Goal: Feedback & Contribution: Contribute content

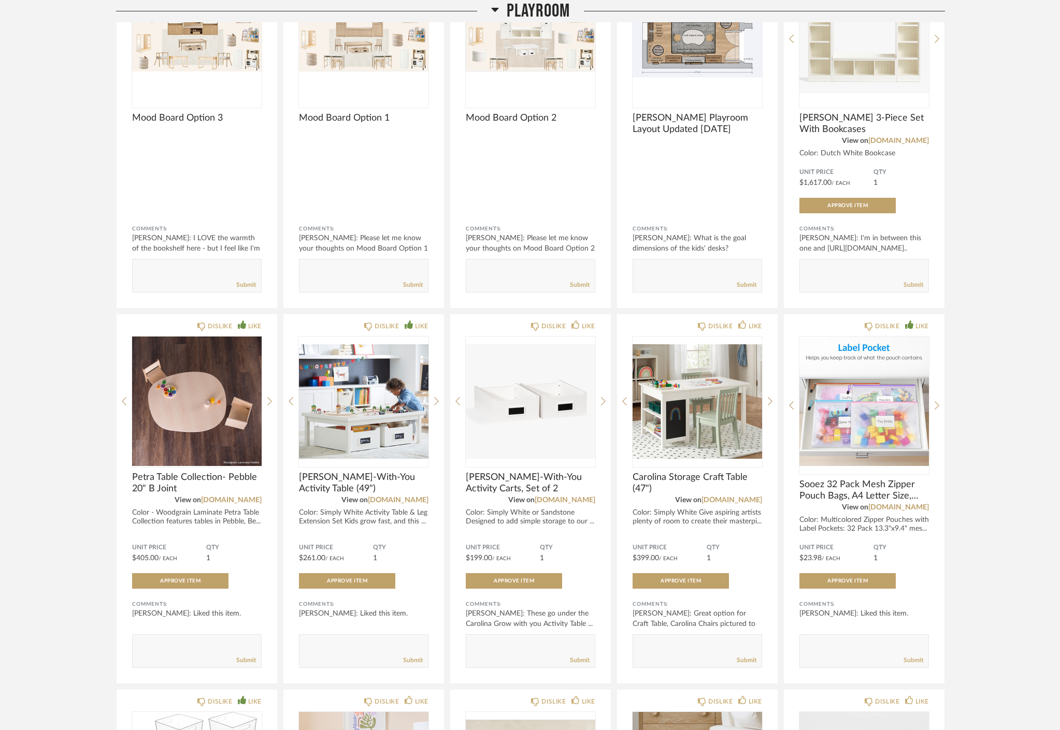
scroll to position [328, 0]
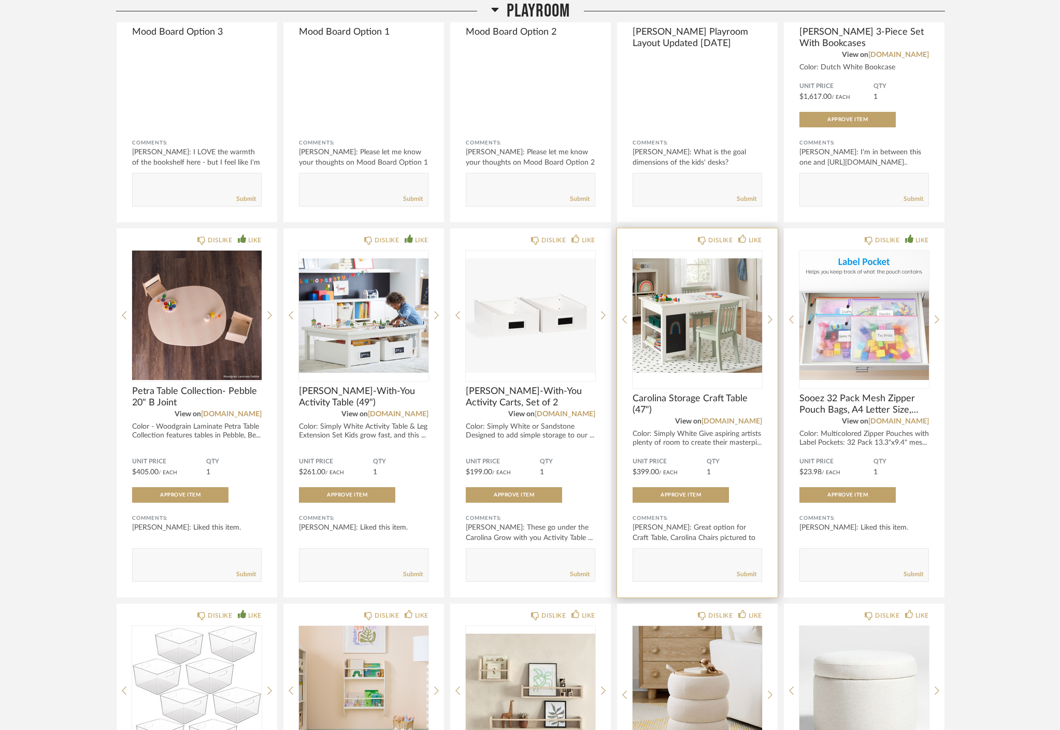
click at [641, 393] on span "Carolina Storage Craft Table (47")" at bounding box center [698, 404] width 130 height 23
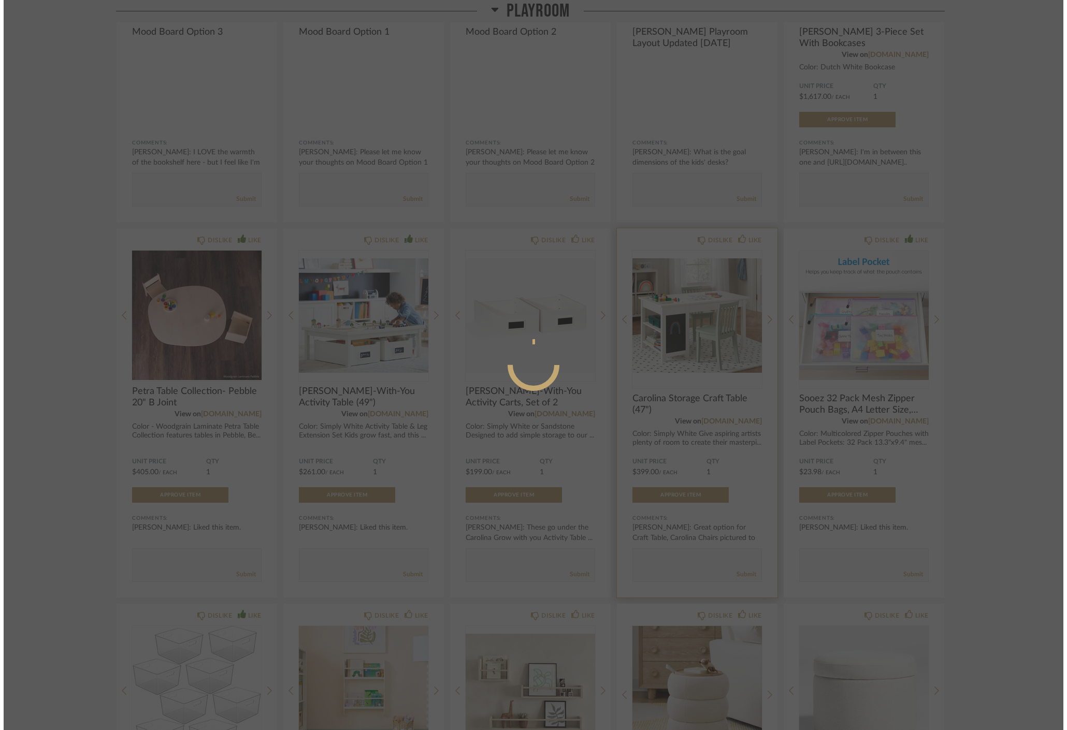
scroll to position [0, 0]
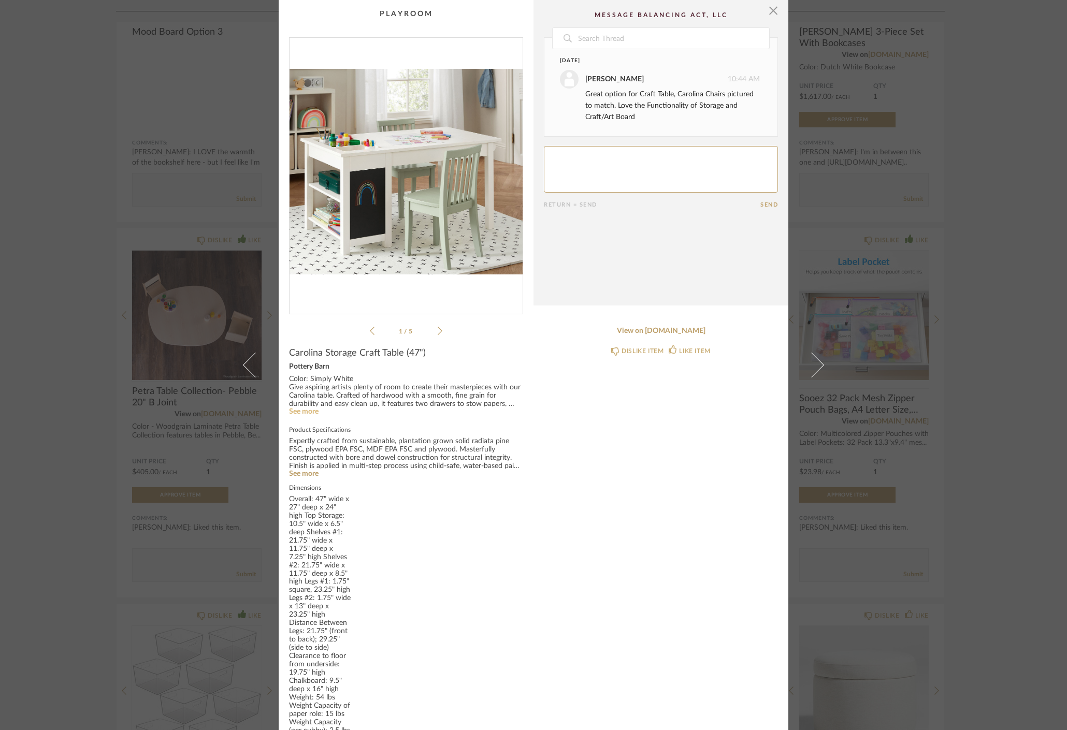
click at [293, 416] on link "See more" at bounding box center [304, 411] width 30 height 7
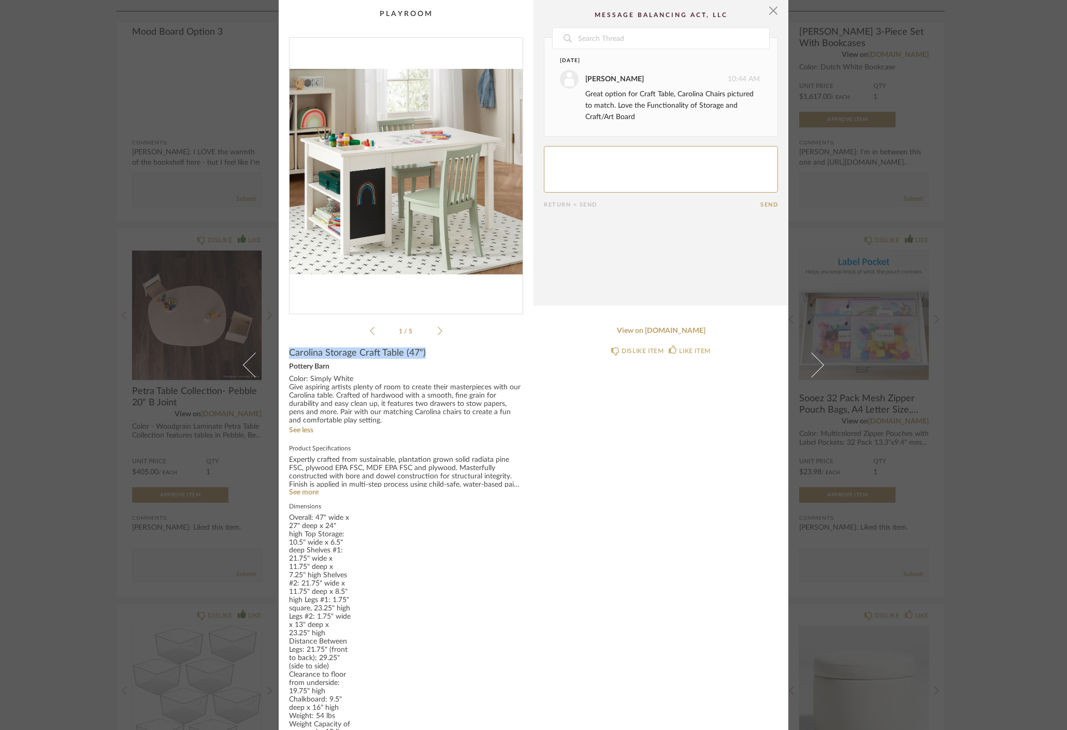
drag, startPoint x: 285, startPoint y: 396, endPoint x: 440, endPoint y: 393, distance: 154.4
click at [440, 359] on div "Carolina Storage Craft Table (47")" at bounding box center [406, 353] width 234 height 11
copy span "Carolina Storage Craft Table (47")"
click at [770, 21] on span "button" at bounding box center [773, 10] width 21 height 21
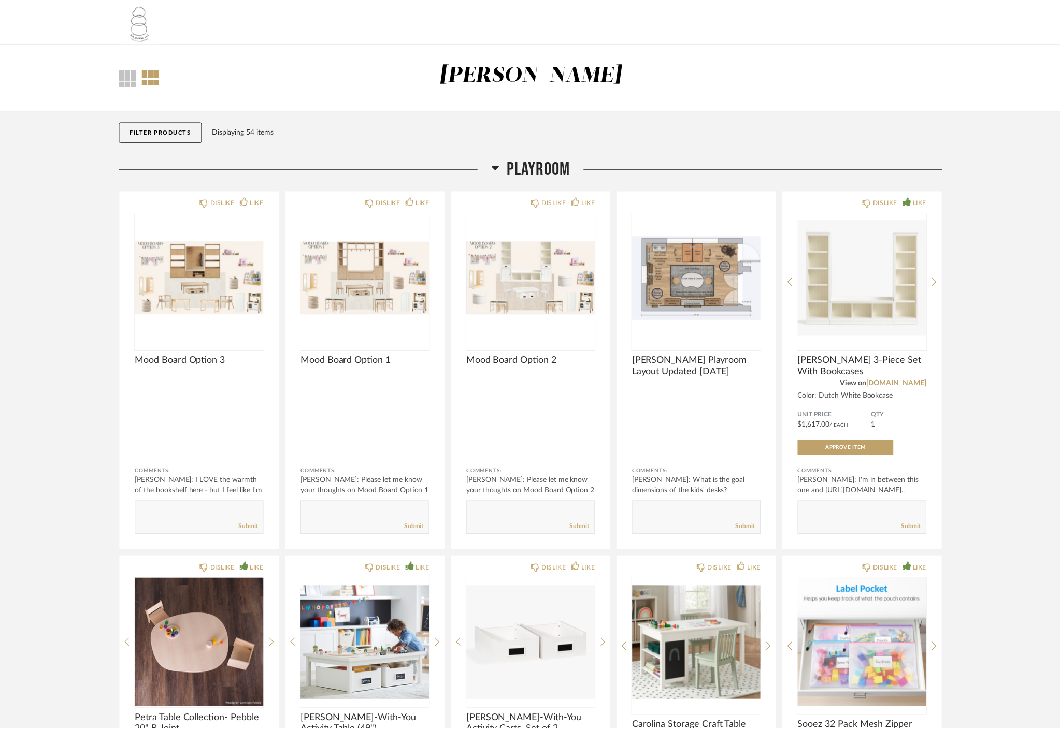
scroll to position [328, 0]
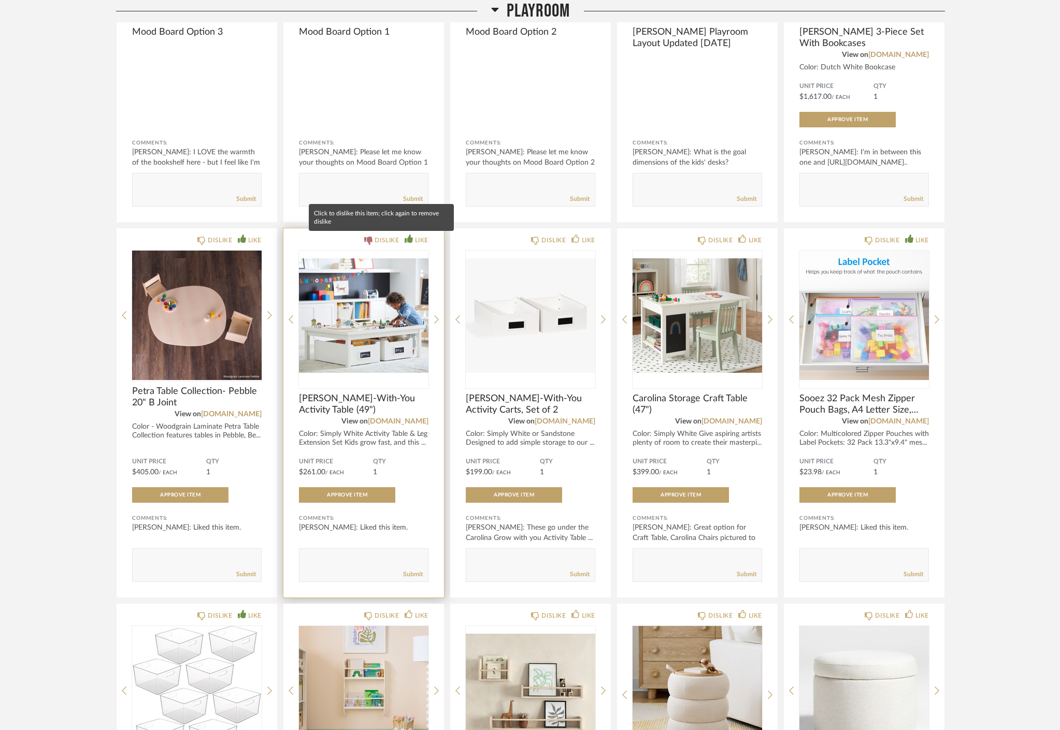
click at [366, 239] on icon at bounding box center [368, 241] width 8 height 8
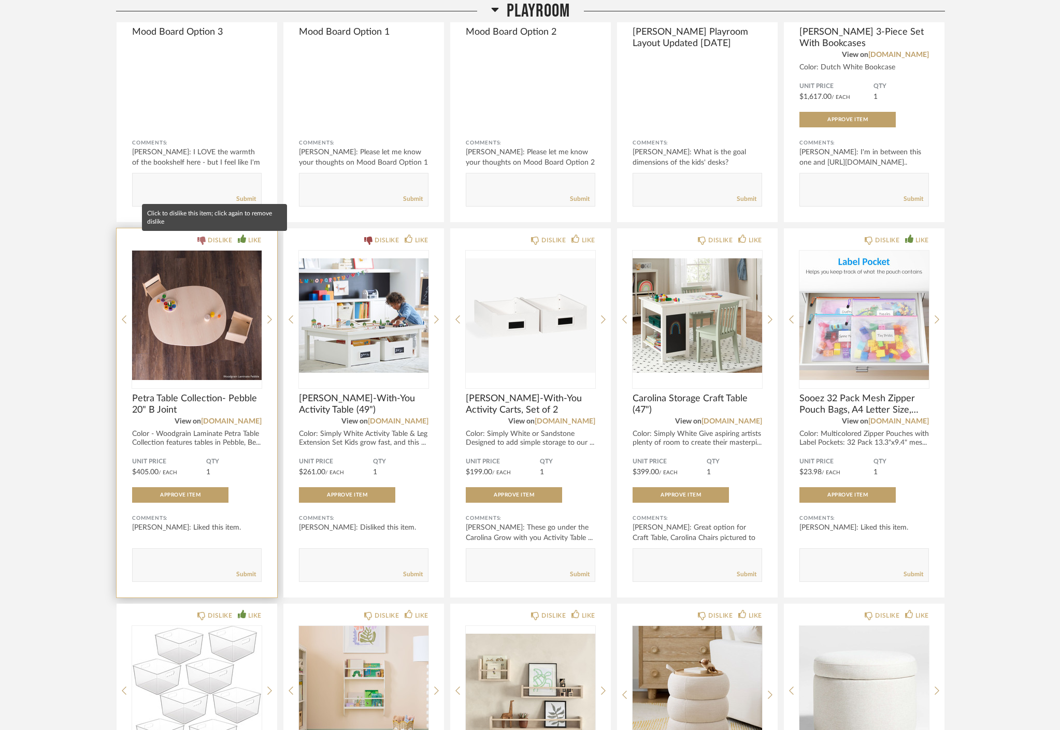
click at [210, 240] on div "DISLIKE" at bounding box center [220, 240] width 24 height 10
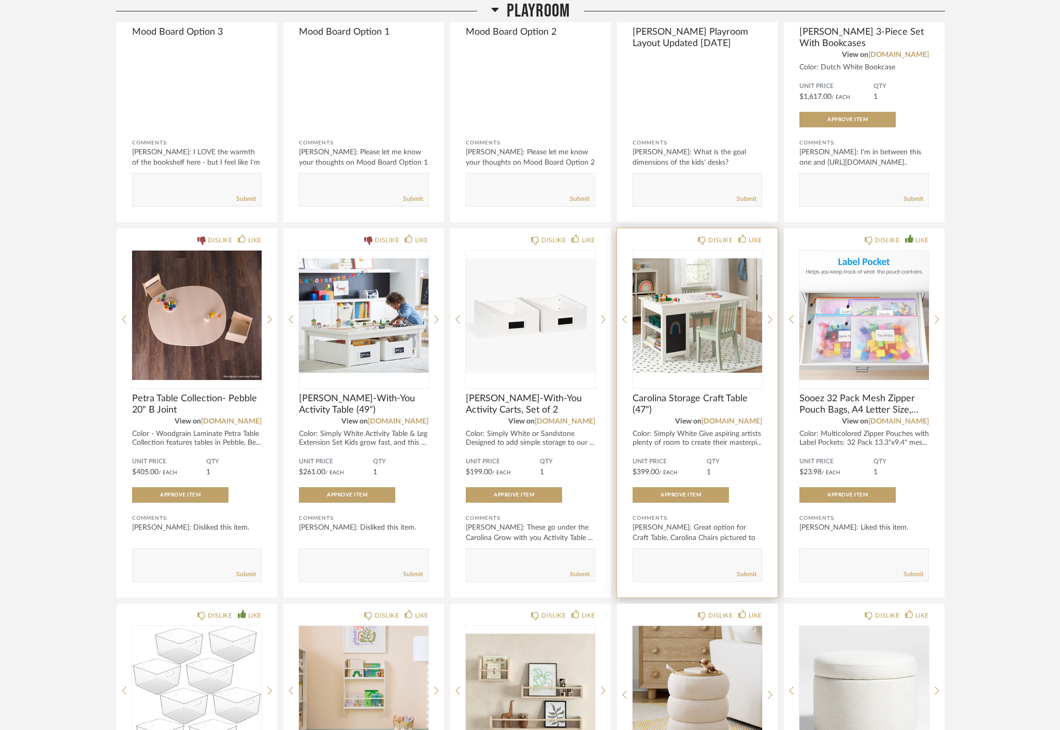
click at [762, 239] on div "DISLIKE LIKE Carolina Storage Craft Table (47") View on [DOMAIN_NAME] Color: Si…" at bounding box center [697, 412] width 161 height 369
click at [759, 241] on div "LIKE" at bounding box center [755, 240] width 13 height 10
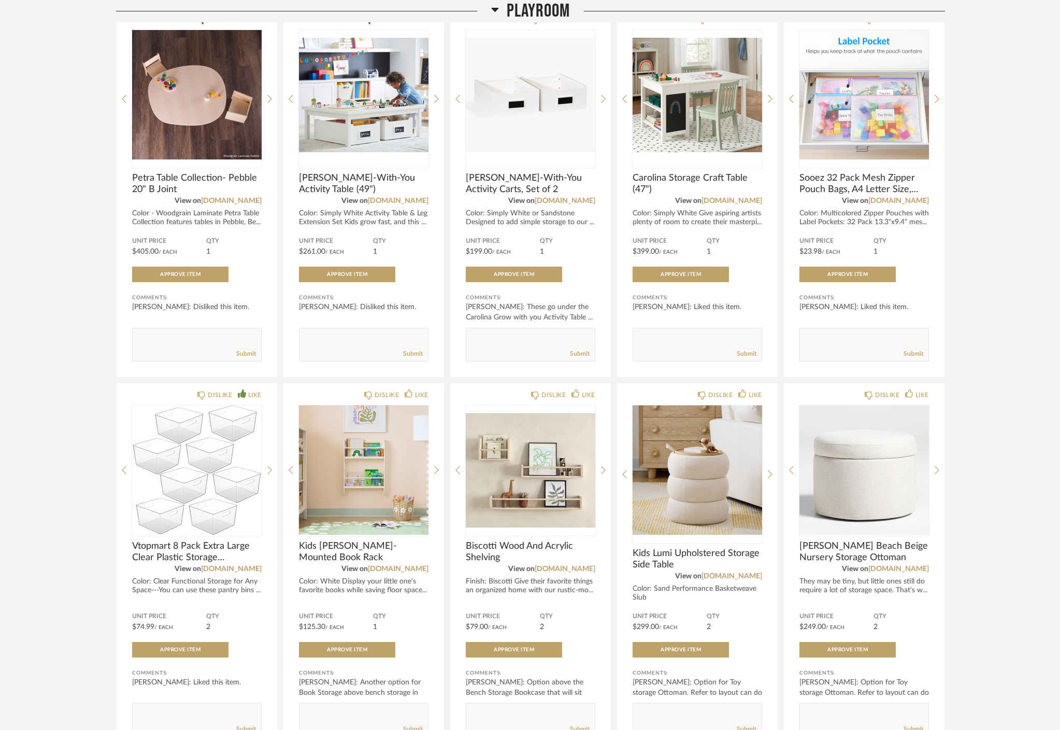
scroll to position [739, 0]
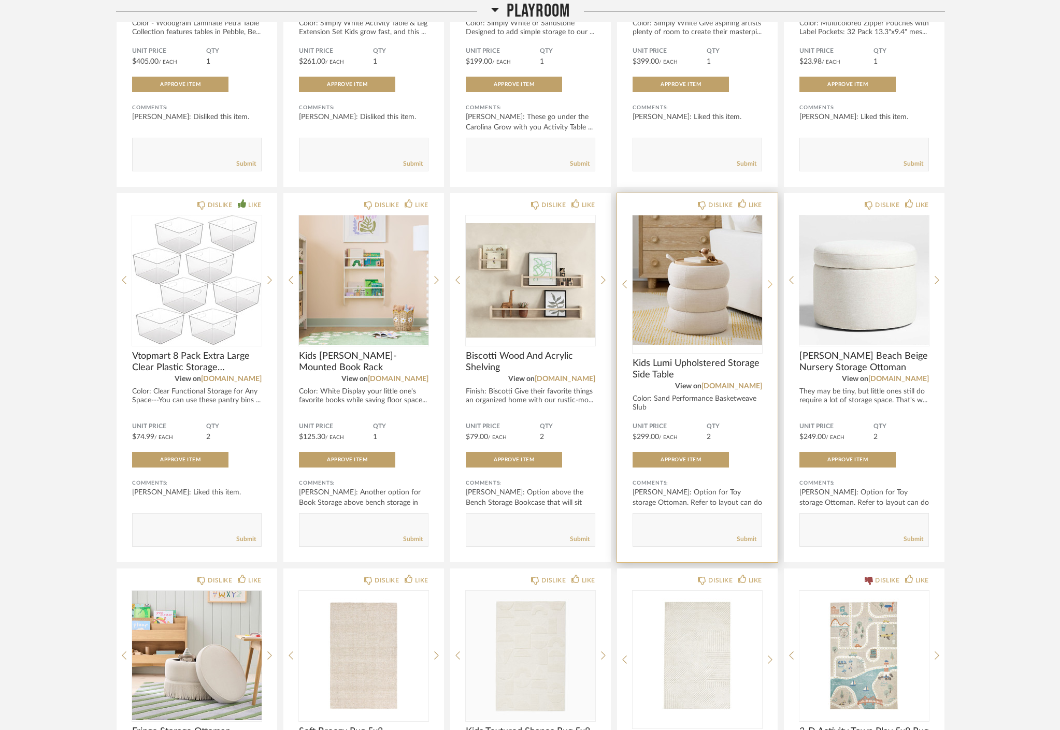
click at [768, 288] on icon at bounding box center [770, 284] width 5 height 8
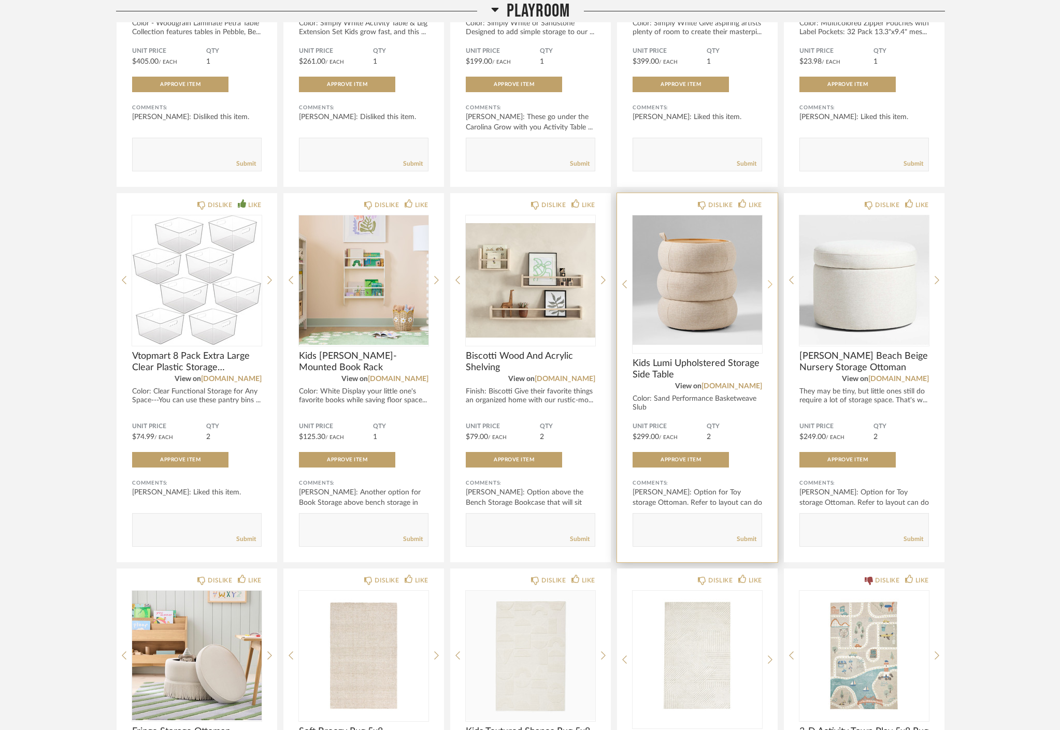
click at [768, 288] on icon at bounding box center [770, 284] width 5 height 8
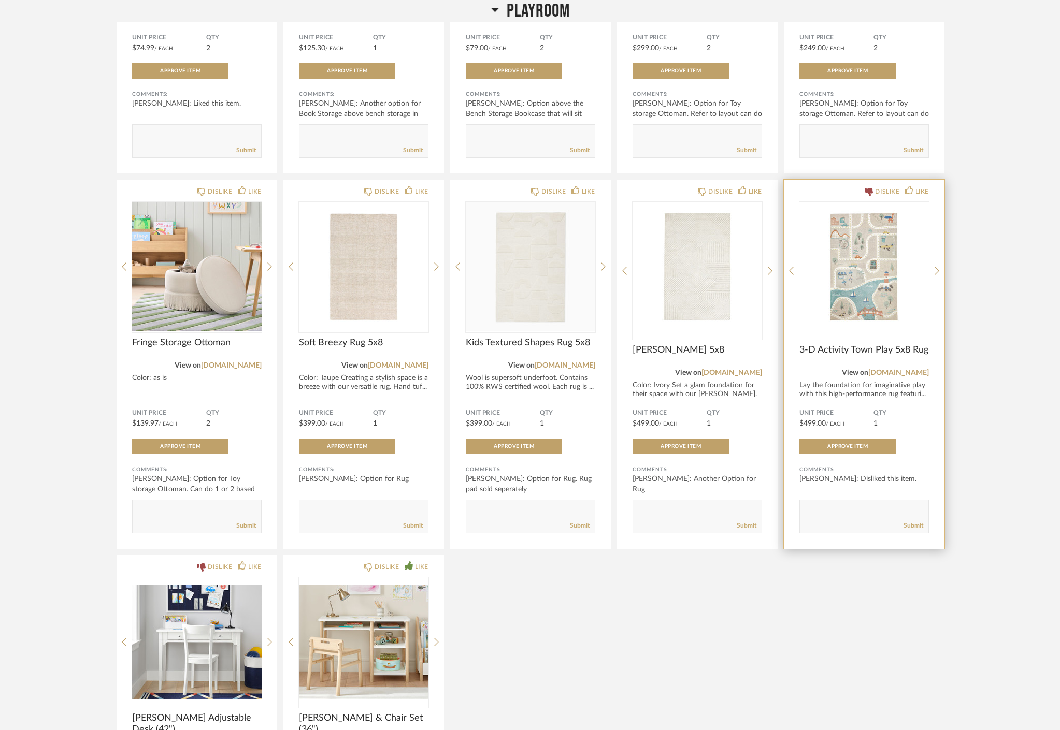
scroll to position [1333, 0]
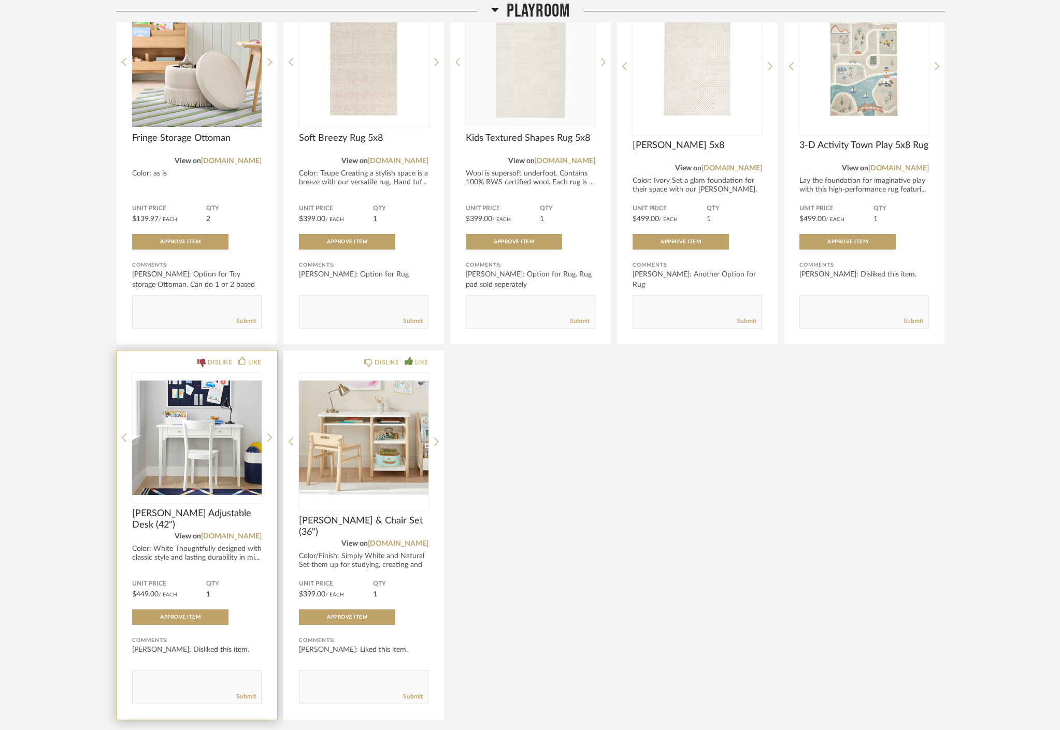
click at [170, 515] on span "[PERSON_NAME] Adjustable Desk (42")" at bounding box center [197, 519] width 130 height 23
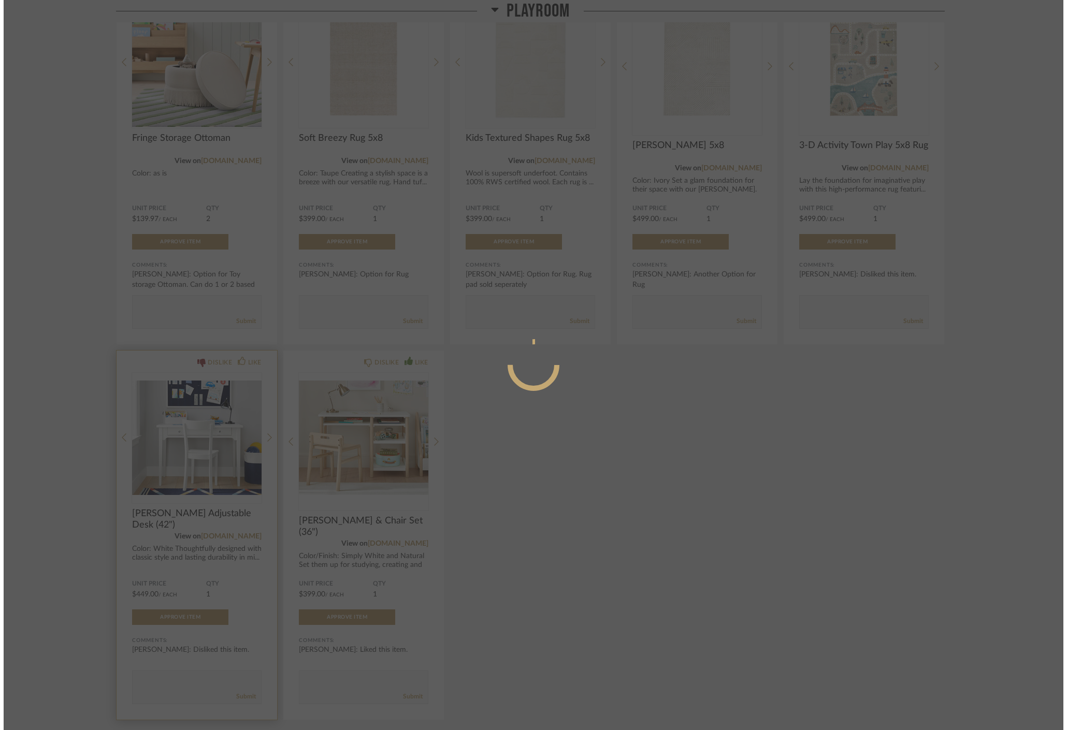
scroll to position [0, 0]
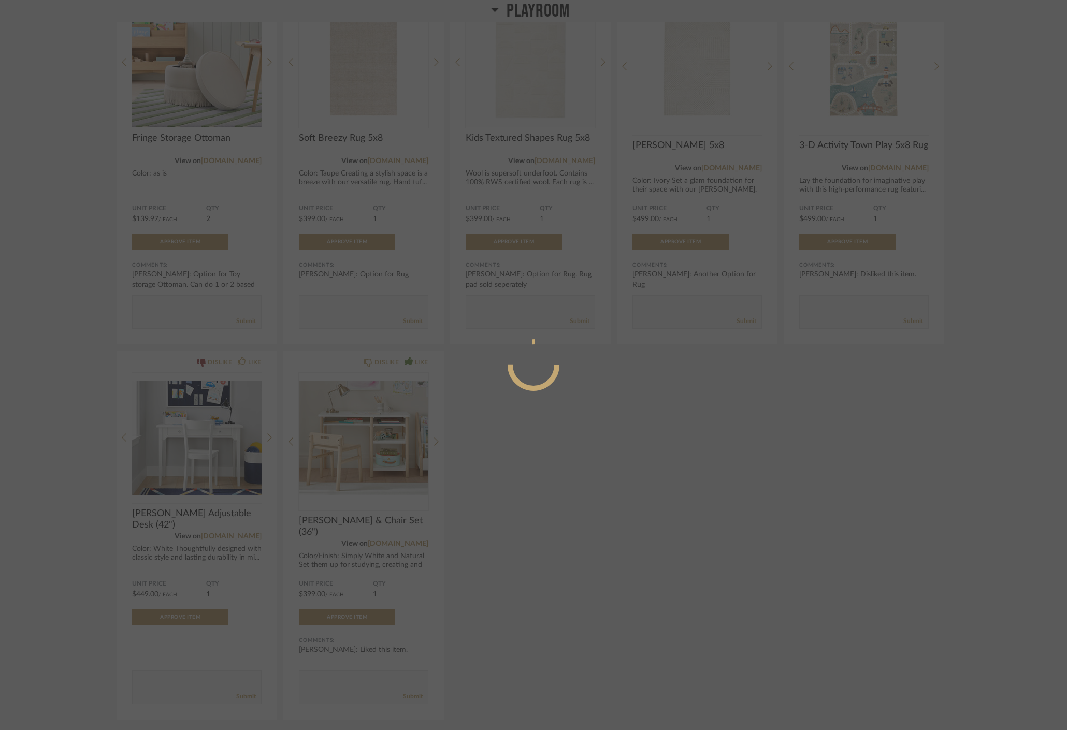
click at [535, 513] on div at bounding box center [533, 365] width 1067 height 730
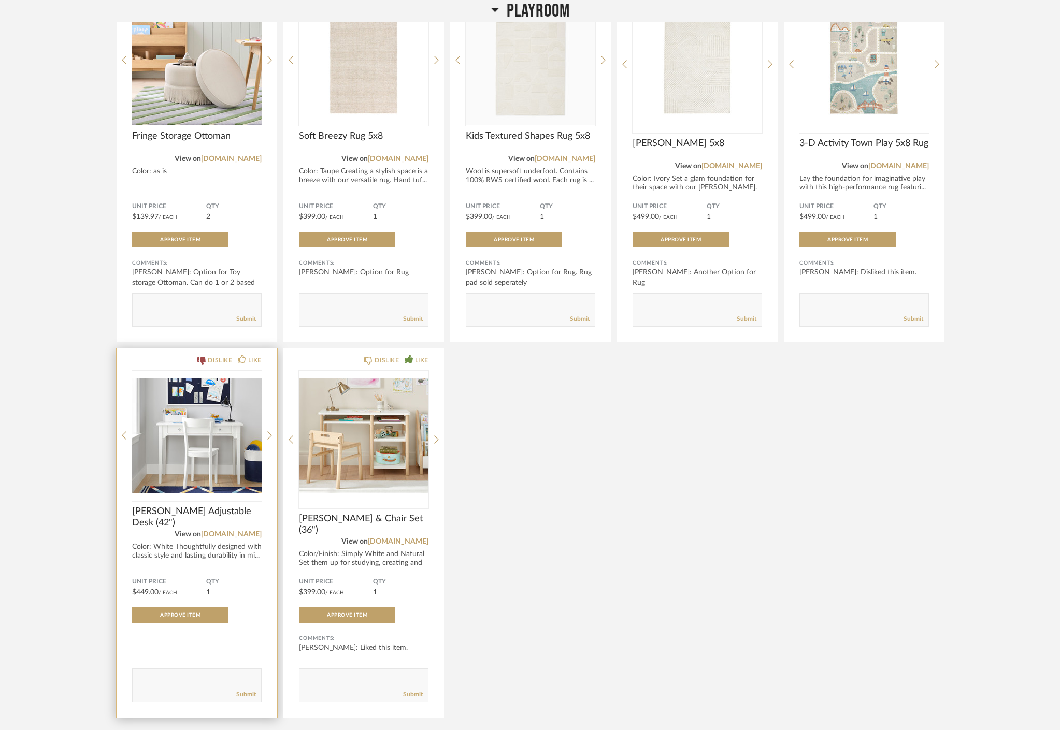
scroll to position [1348, 0]
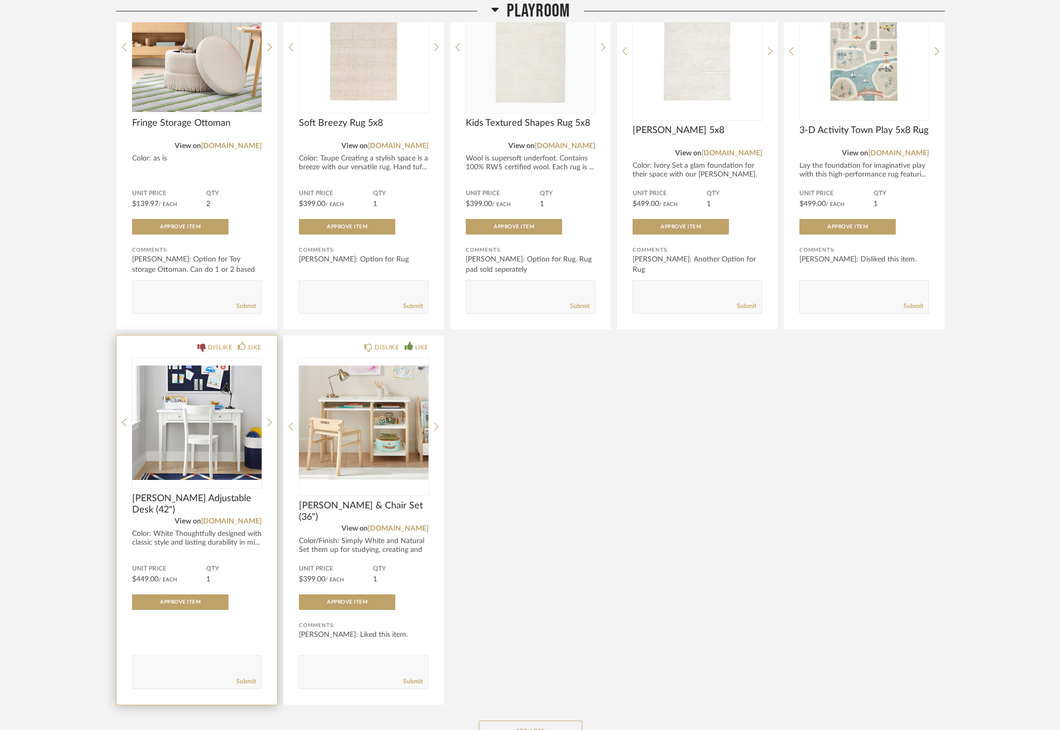
click at [179, 676] on div "Submit" at bounding box center [197, 682] width 128 height 14
click at [182, 670] on textarea at bounding box center [197, 668] width 128 height 14
type textarea "d"
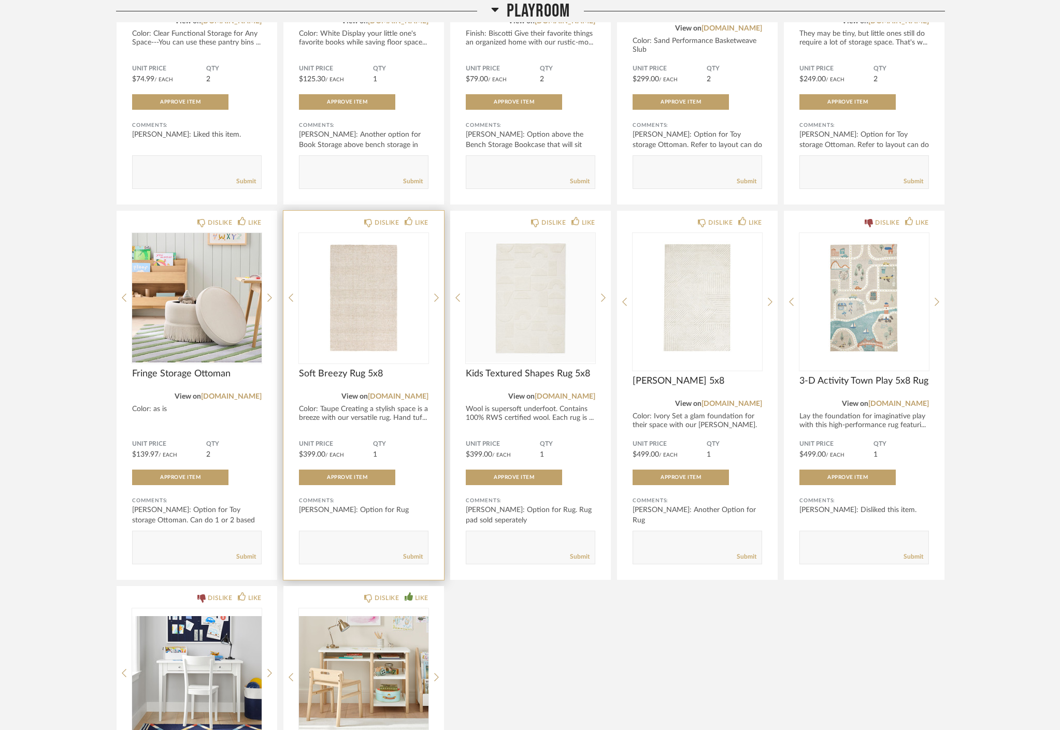
scroll to position [1615, 0]
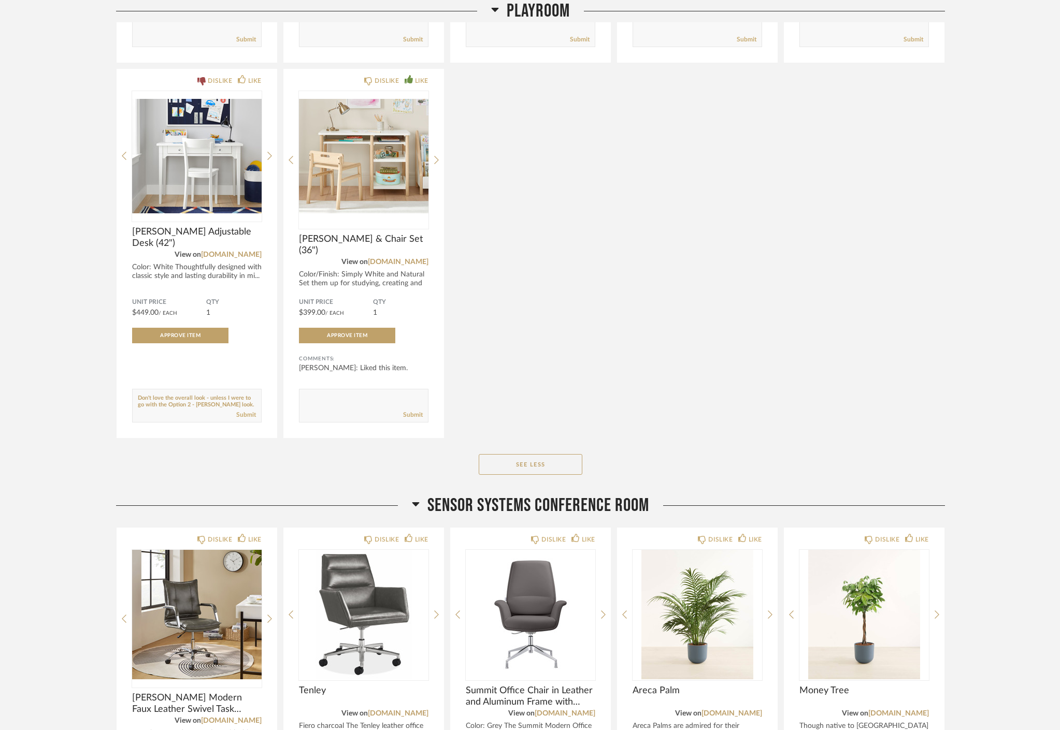
type textarea "Don't love the overall look - unless I were to go with the Option 2 - [PERSON_N…"
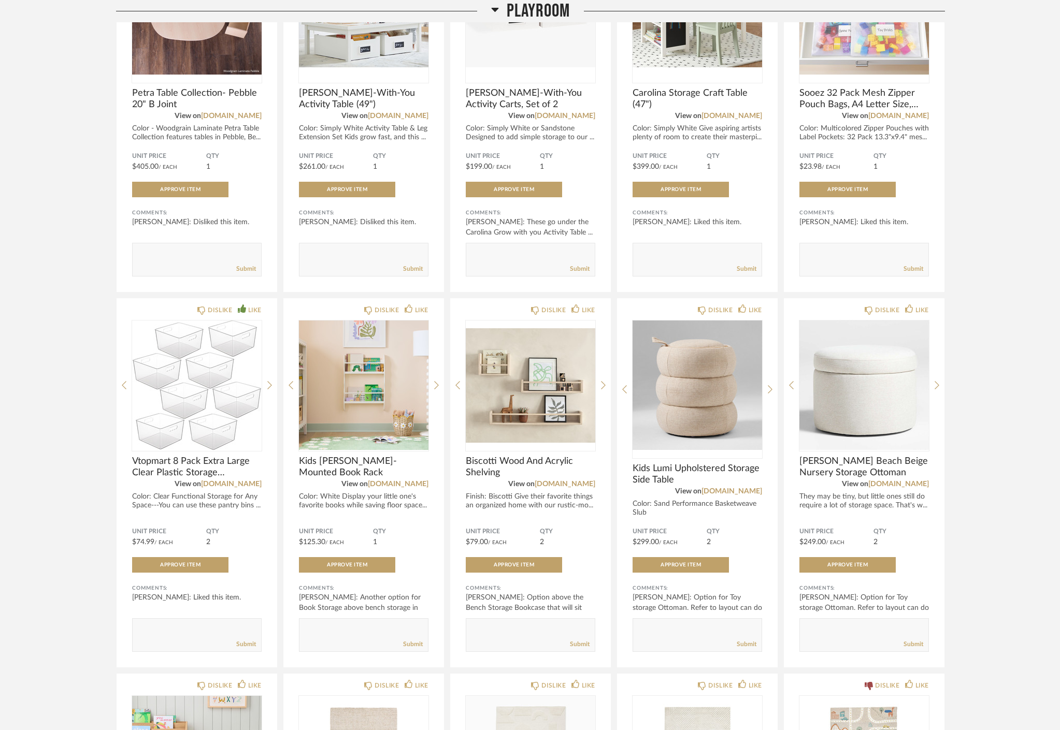
scroll to position [20, 0]
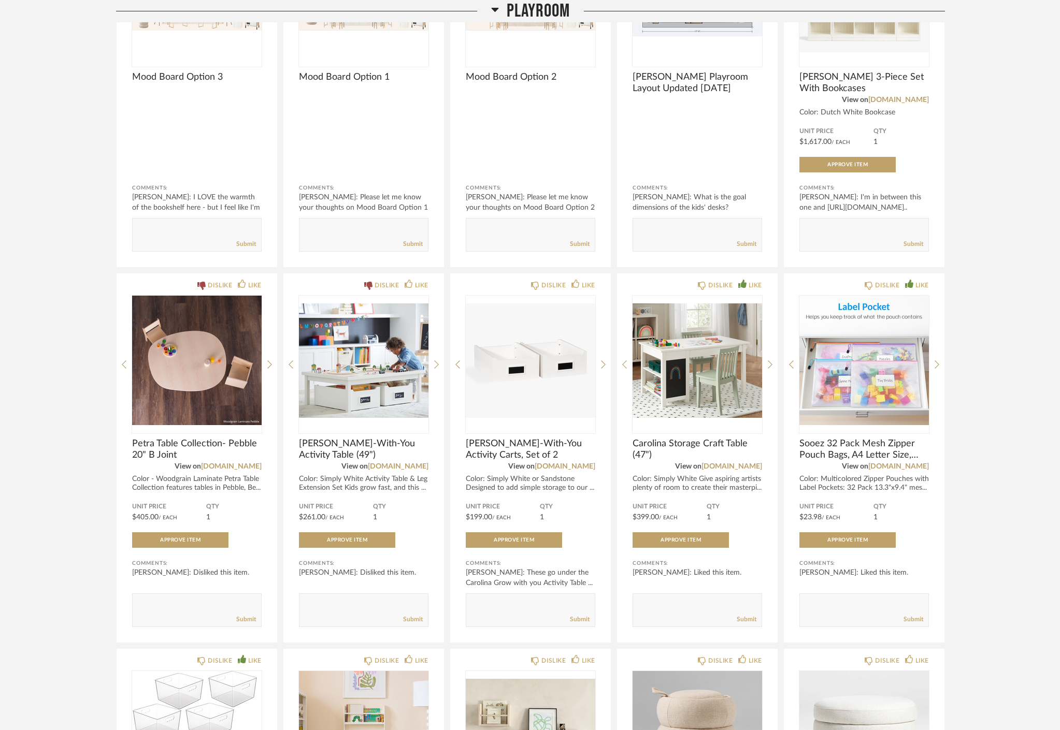
scroll to position [303, 0]
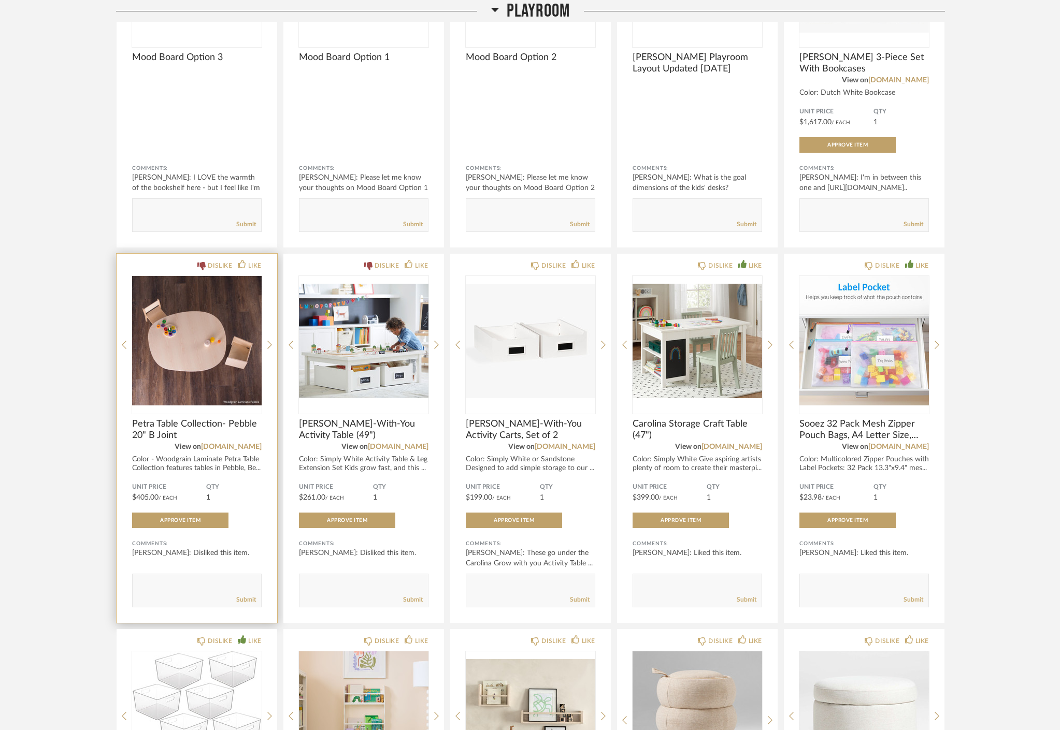
click at [183, 585] on textarea at bounding box center [197, 586] width 128 height 14
type textarea "*need storage here*"
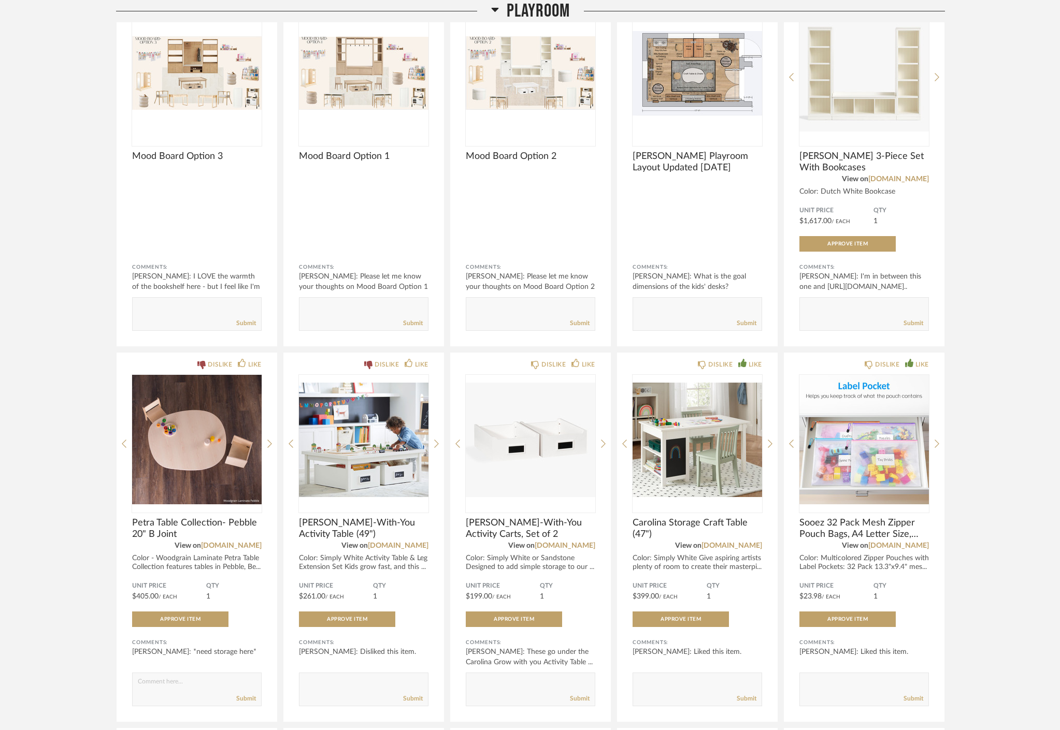
scroll to position [0, 0]
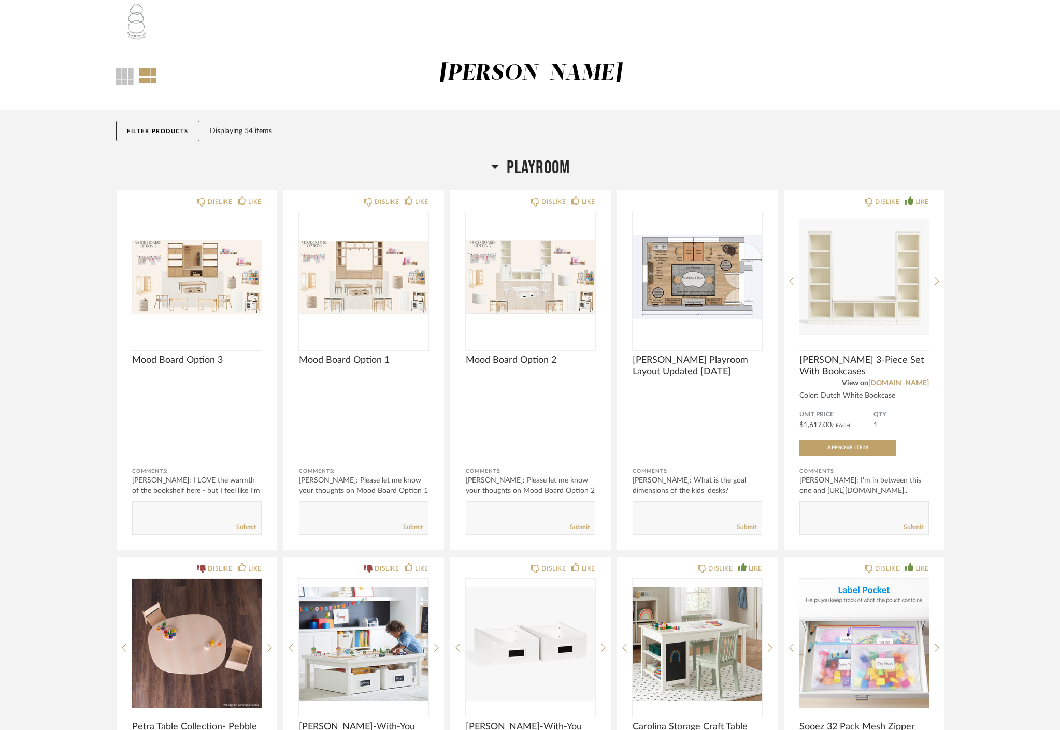
click at [935, 106] on div "Thumbnail View Full View [PERSON_NAME]" at bounding box center [530, 76] width 1060 height 68
